Goal: Navigation & Orientation: Find specific page/section

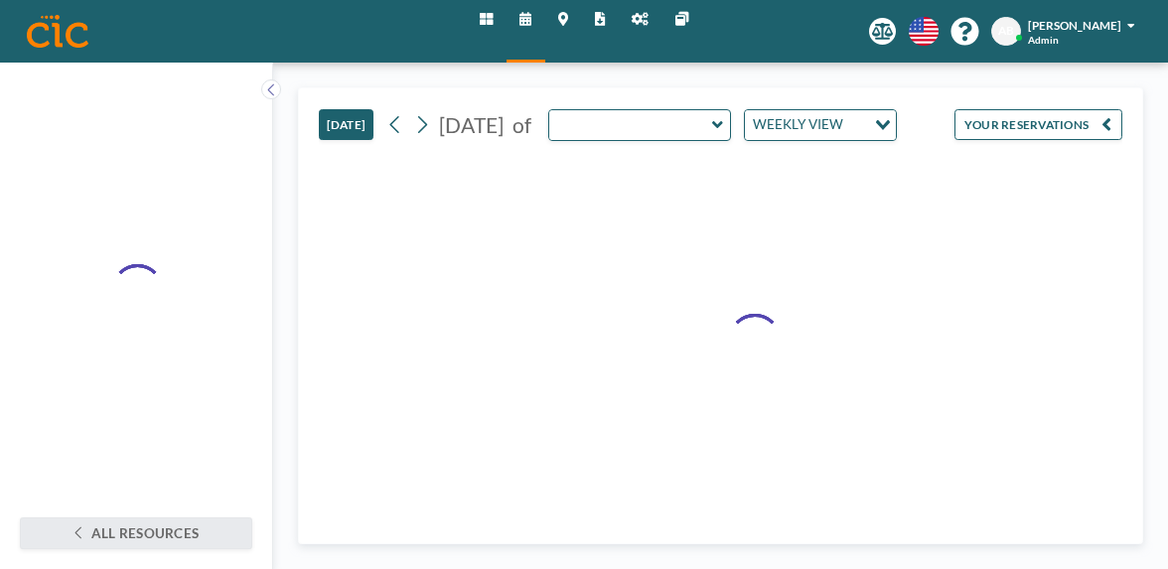
type input "Canvas"
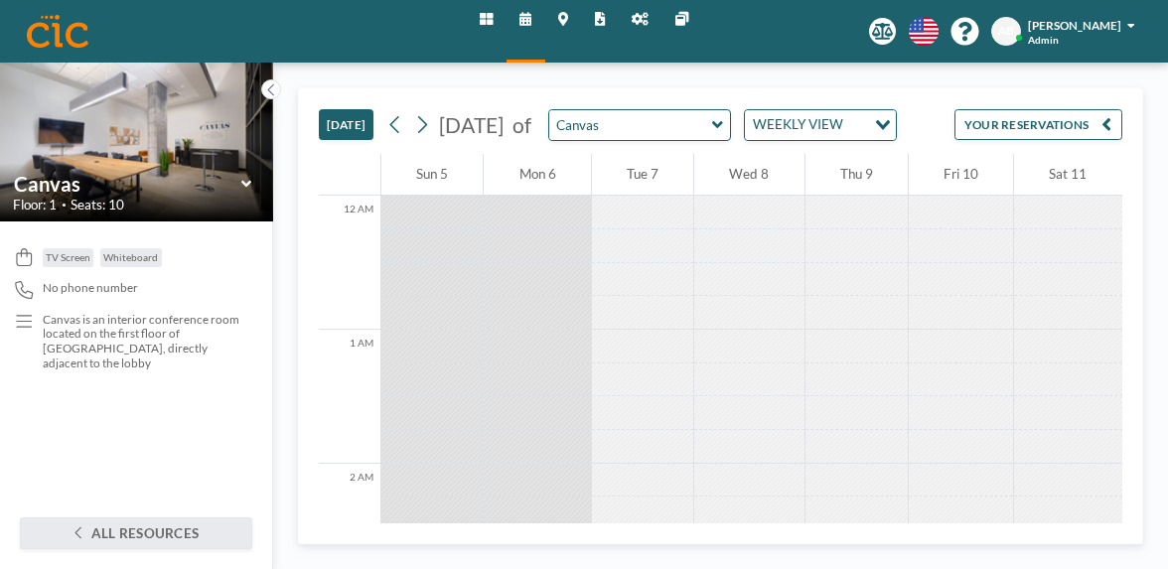
click at [632, 20] on icon at bounding box center [640, 19] width 17 height 13
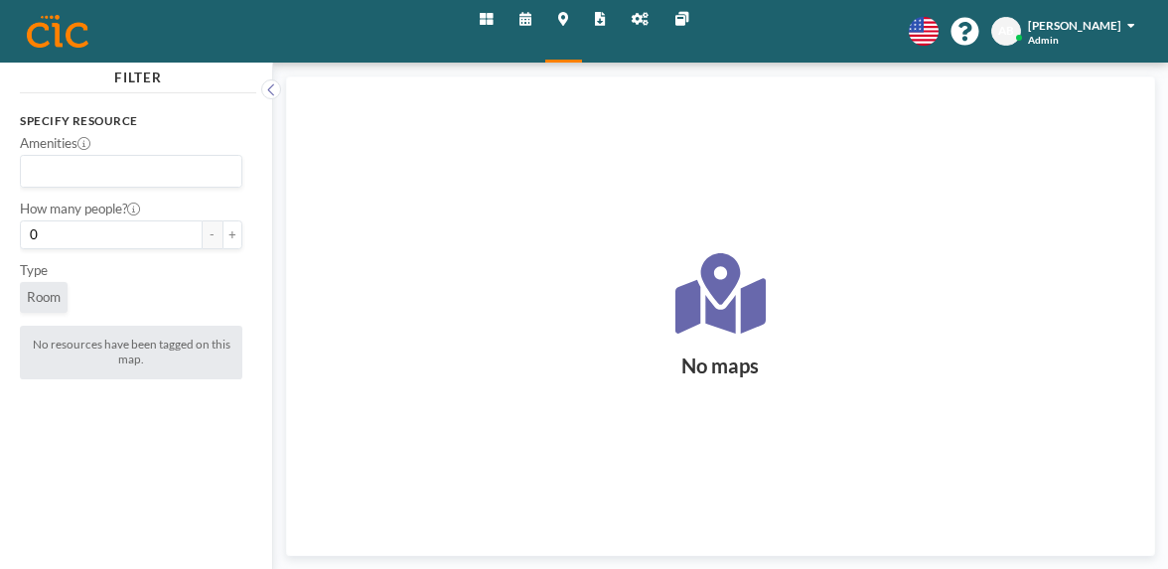
click at [537, 9] on link "Schedule" at bounding box center [526, 31] width 39 height 63
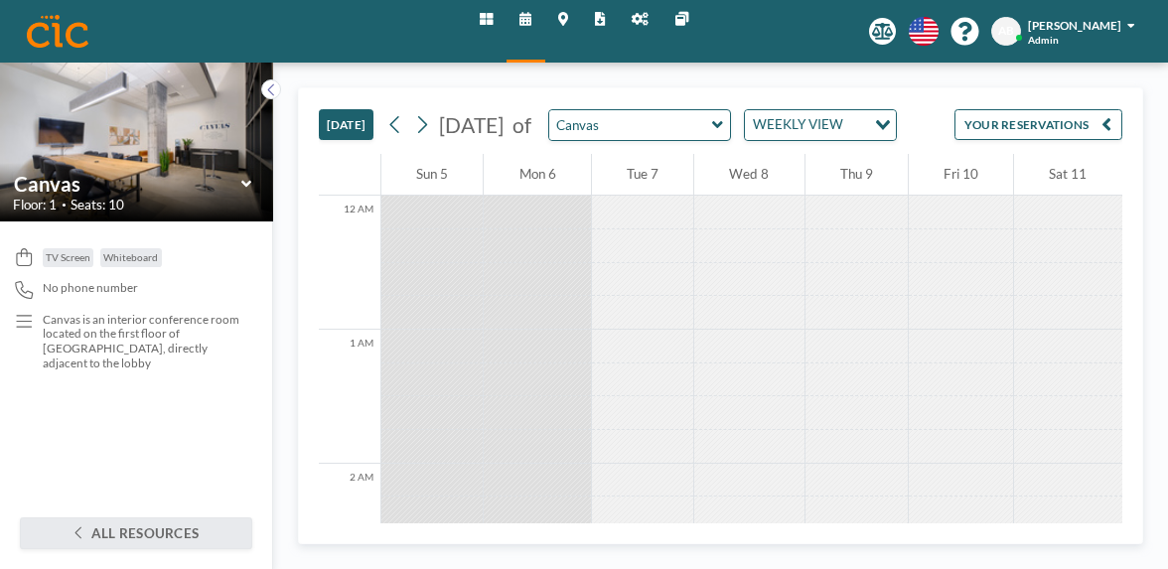
click at [493, 22] on icon at bounding box center [486, 19] width 13 height 13
click at [636, 17] on icon at bounding box center [640, 19] width 17 height 13
